Goal: Task Accomplishment & Management: Use online tool/utility

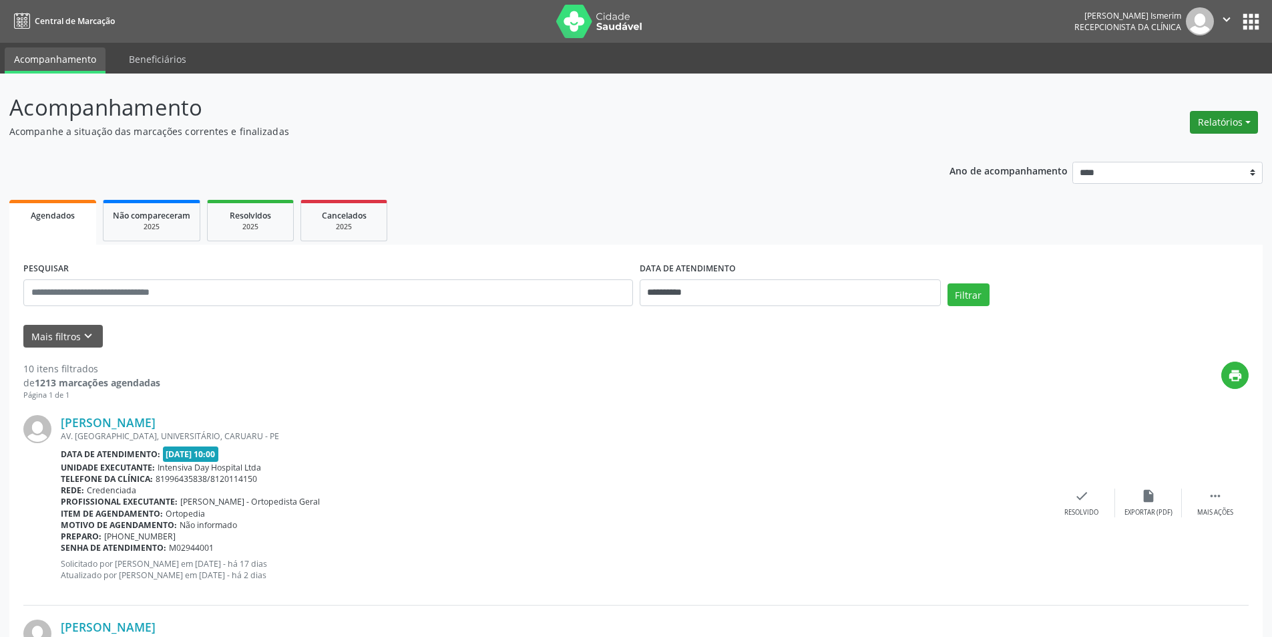
click at [1216, 112] on button "Relatórios" at bounding box center [1224, 122] width 68 height 23
click at [1147, 153] on link "Agendamentos" at bounding box center [1187, 151] width 144 height 19
select select "*"
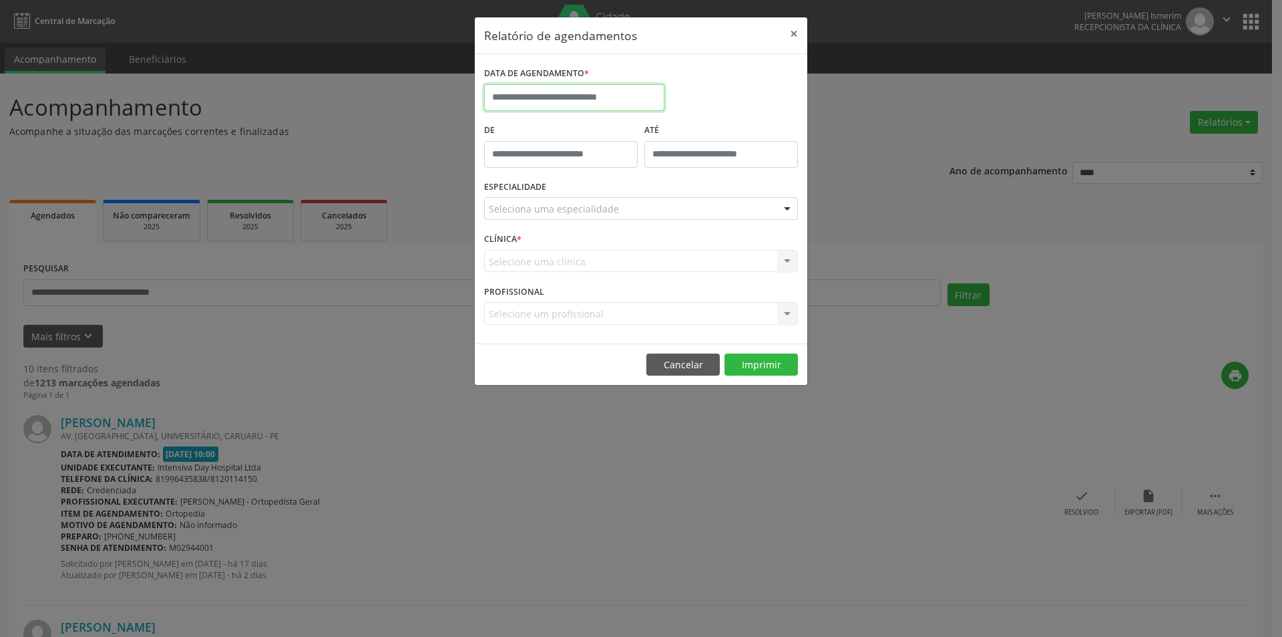
click at [602, 97] on input "text" at bounding box center [574, 97] width 180 height 27
click at [676, 186] on span "11" at bounding box center [675, 194] width 26 height 26
type input "**********"
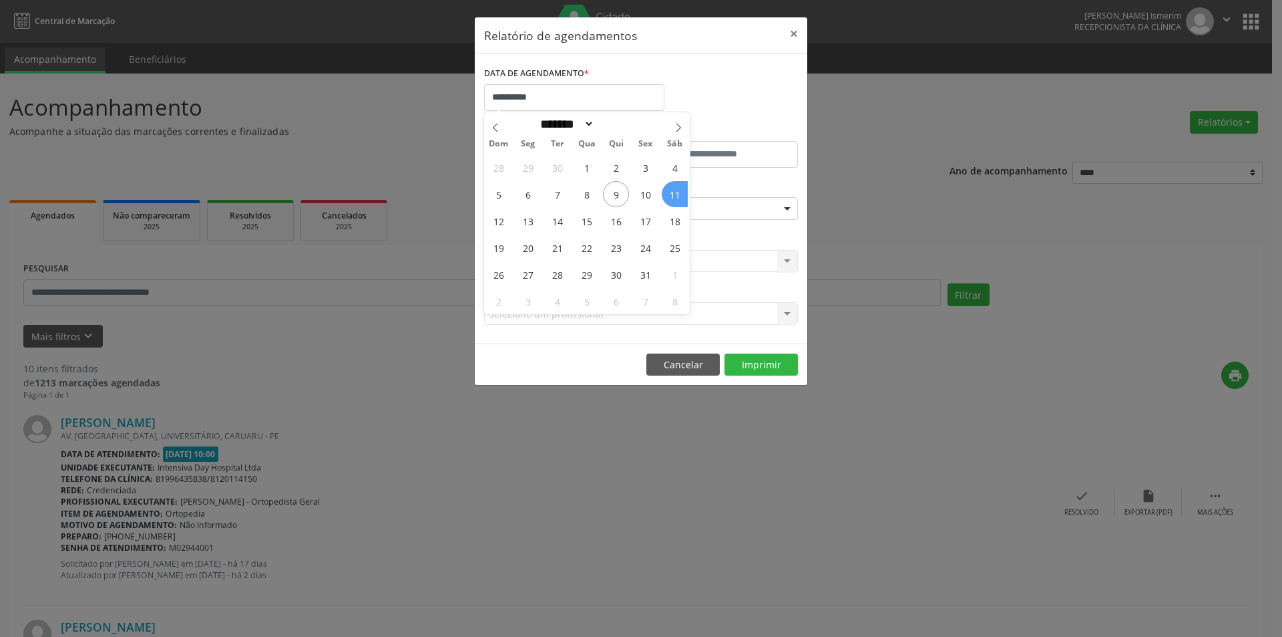
click at [676, 186] on span "11" at bounding box center [675, 194] width 26 height 26
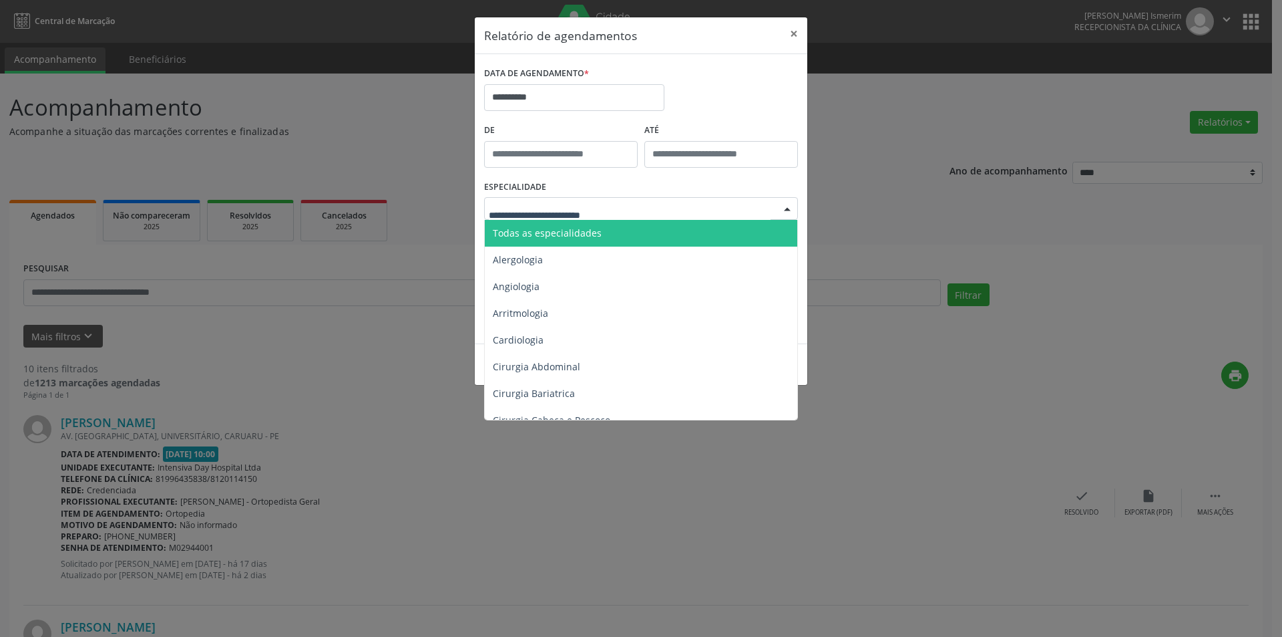
click at [570, 238] on span "Todas as especialidades" at bounding box center [547, 232] width 109 height 13
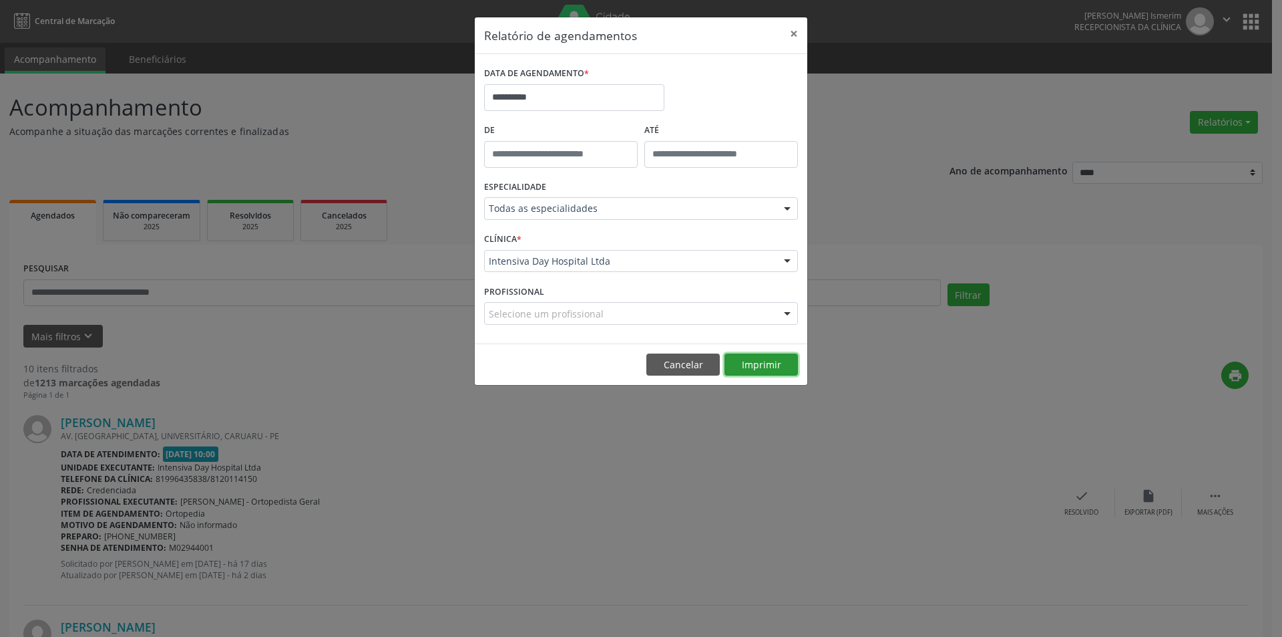
click at [756, 363] on button "Imprimir" at bounding box center [761, 364] width 73 height 23
